Goal: Task Accomplishment & Management: Complete application form

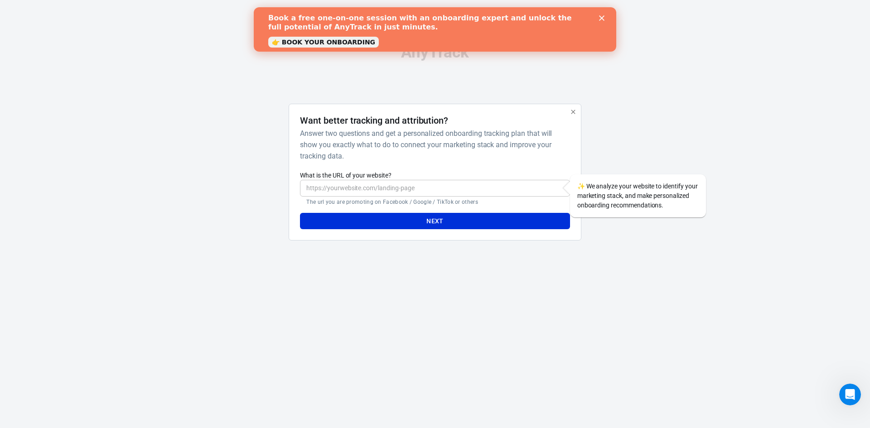
click at [392, 188] on input "What is the URL of your website?" at bounding box center [435, 188] width 270 height 17
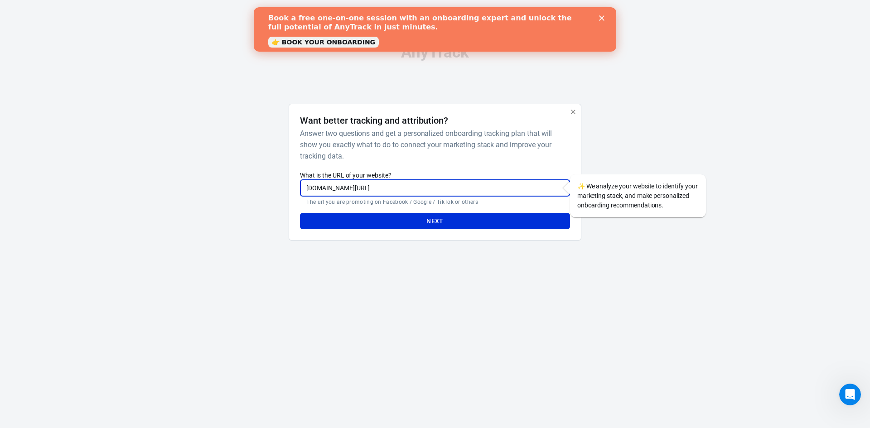
type input "[DOMAIN_NAME][URL]"
click at [440, 213] on button "Next" at bounding box center [435, 221] width 270 height 17
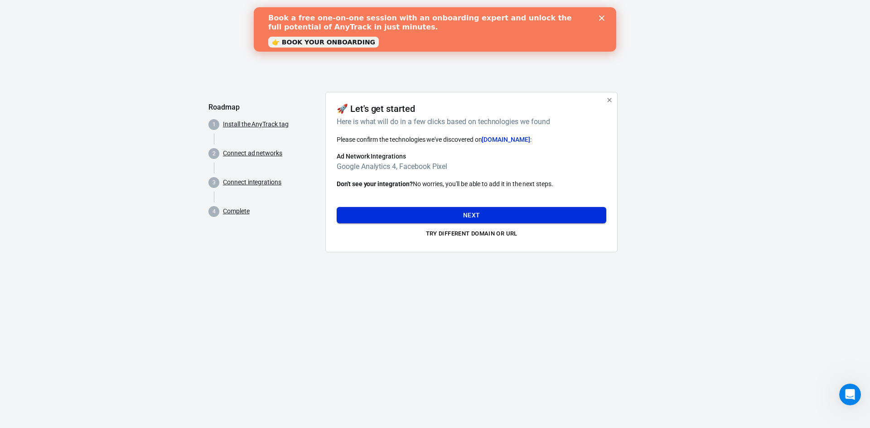
click at [481, 211] on button "Next" at bounding box center [472, 215] width 270 height 17
